Goal: Task Accomplishment & Management: Complete application form

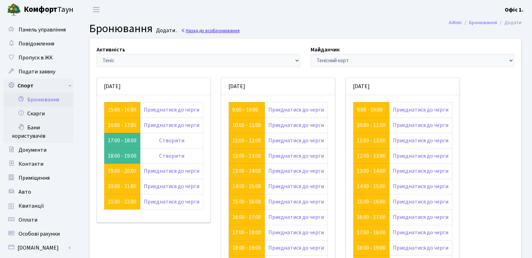
click at [194, 31] on link "Назад до всіх Бронювання" at bounding box center [210, 30] width 59 height 7
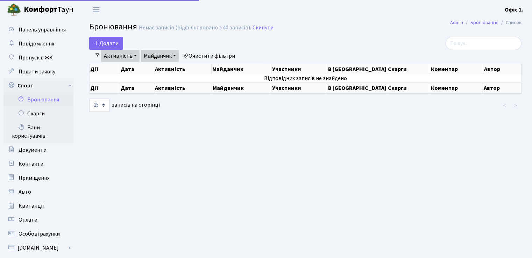
select select "25"
click at [125, 54] on link "Активність" at bounding box center [120, 56] width 38 height 12
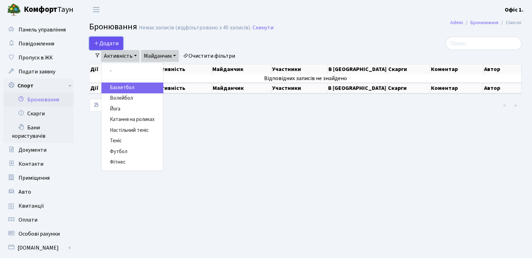
click at [99, 40] on icon "button" at bounding box center [97, 43] width 6 height 6
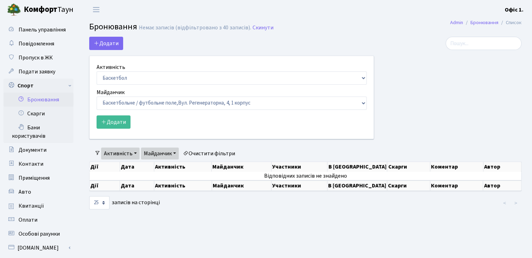
click at [157, 71] on div "Активність Баскетбол Волейбол Йога Катання на роликах Настільний теніс [PERSON_…" at bounding box center [232, 74] width 270 height 22
click at [157, 80] on select "Баскетбол Волейбол Йога Катання на роликах Настільний теніс [PERSON_NAME] Фітнес" at bounding box center [232, 77] width 270 height 13
select select "4"
click at [97, 71] on select "Баскетбол Волейбол Йога Катання на роликах Настільний теніс [PERSON_NAME] Фітнес" at bounding box center [232, 77] width 270 height 13
click at [135, 101] on select "Баскетбольне / футбольне поле, [GEOGRAPHIC_DATA]. [STREET_ADDRESS]. [STREET_ADD…" at bounding box center [232, 103] width 270 height 13
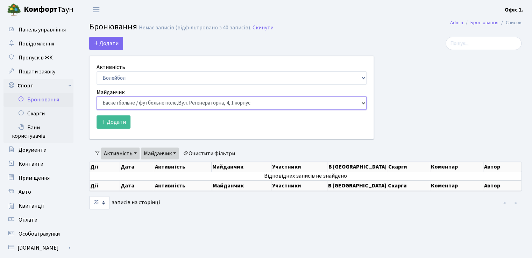
select select "8"
click at [97, 97] on select "Баскетбольне / футбольне поле, [GEOGRAPHIC_DATA]. [STREET_ADDRESS]. [STREET_ADD…" at bounding box center [232, 103] width 270 height 13
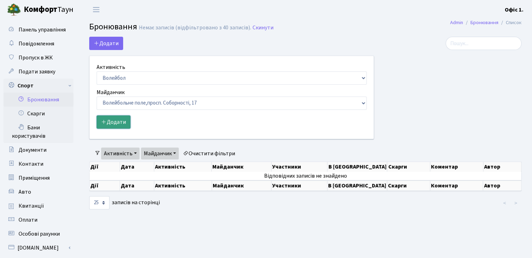
click at [115, 123] on button "Додати" at bounding box center [114, 121] width 34 height 13
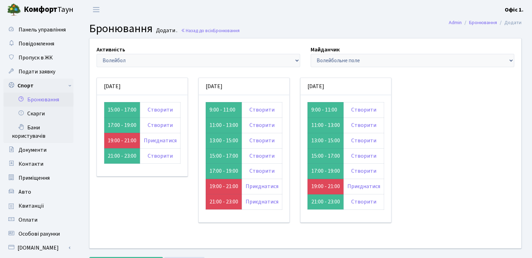
click at [242, 13] on header "Комфорт Таун Офіс 1. Мій обліковий запис Вийти" at bounding box center [266, 9] width 532 height 19
